Goal: Task Accomplishment & Management: Manage account settings

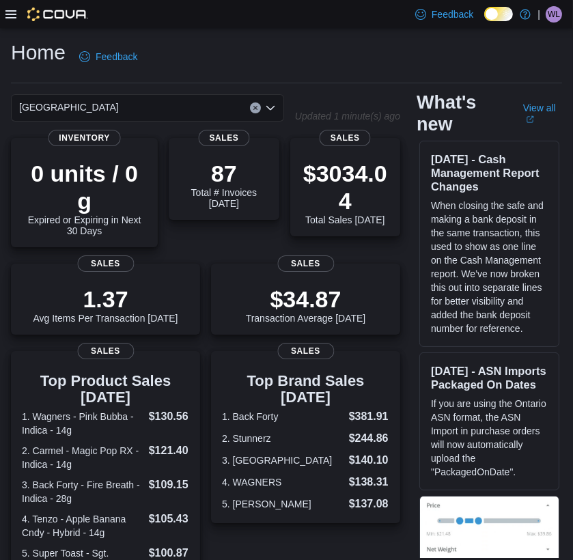
click at [558, 12] on span "WL" at bounding box center [554, 14] width 12 height 16
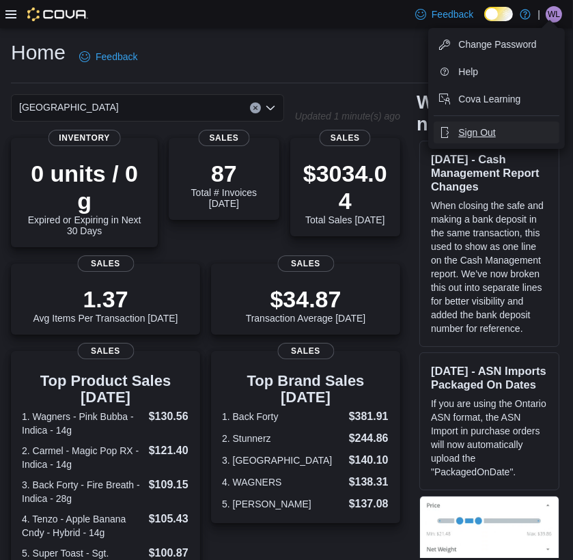
drag, startPoint x: 486, startPoint y: 129, endPoint x: 458, endPoint y: 99, distance: 41.6
click at [486, 127] on span "Sign Out" at bounding box center [476, 133] width 37 height 14
